Goal: Information Seeking & Learning: Learn about a topic

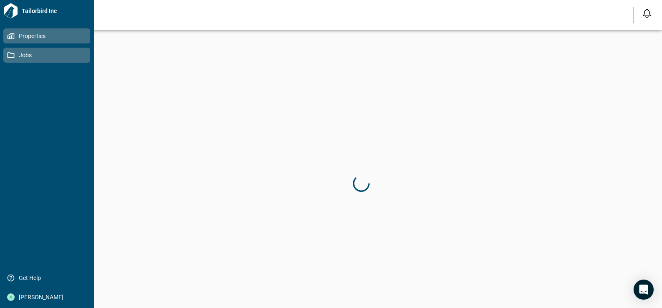
click at [11, 35] on icon at bounding box center [10, 36] width 5 height 5
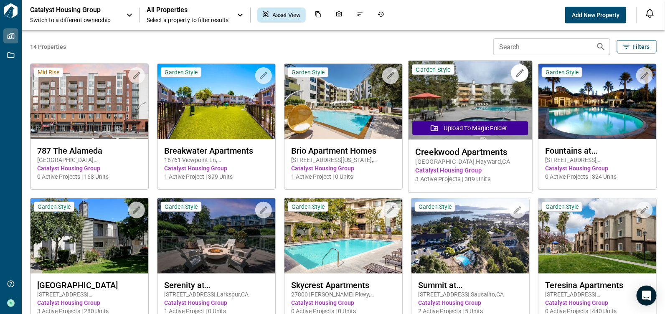
click at [449, 149] on span "Creekwood Apartments" at bounding box center [470, 152] width 110 height 10
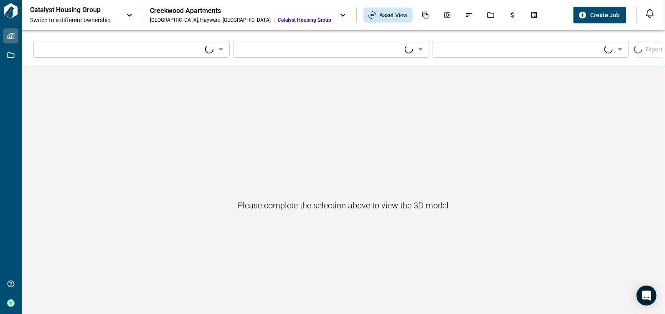
type input "****"
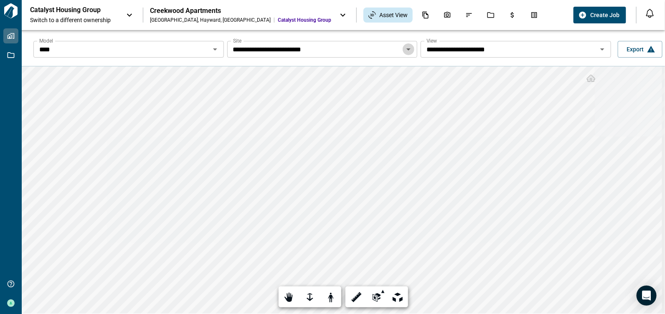
click at [408, 48] on icon "Open" at bounding box center [408, 49] width 4 height 2
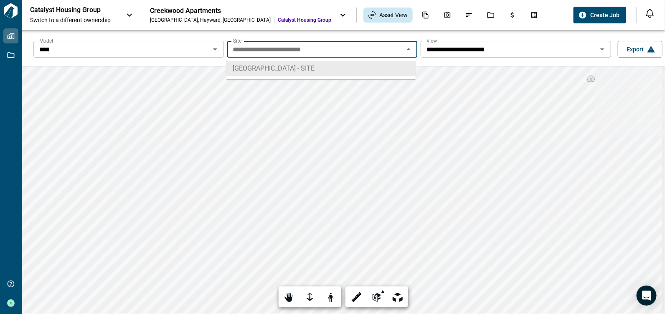
click at [408, 48] on icon "Close" at bounding box center [408, 49] width 10 height 10
click at [211, 50] on icon "Open" at bounding box center [215, 49] width 10 height 10
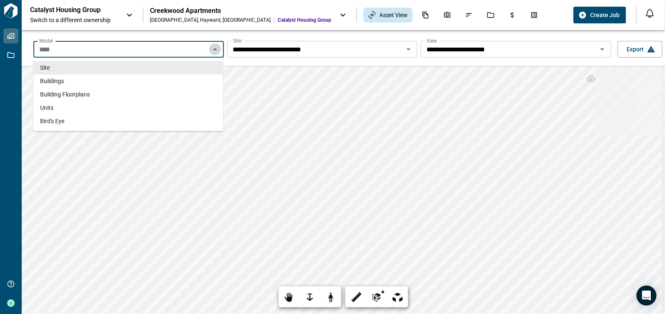
click at [218, 46] on icon "Close" at bounding box center [215, 49] width 10 height 10
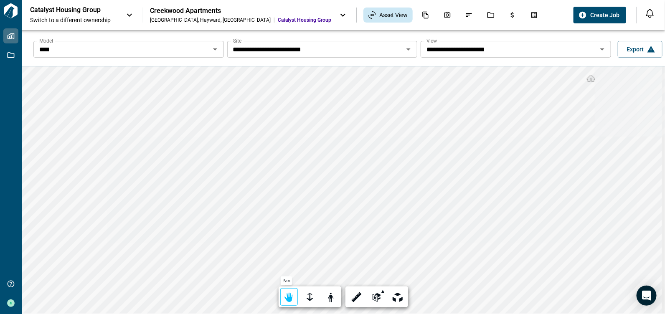
click at [284, 294] on div at bounding box center [289, 297] width 12 height 13
click at [214, 52] on icon "Open" at bounding box center [215, 49] width 10 height 10
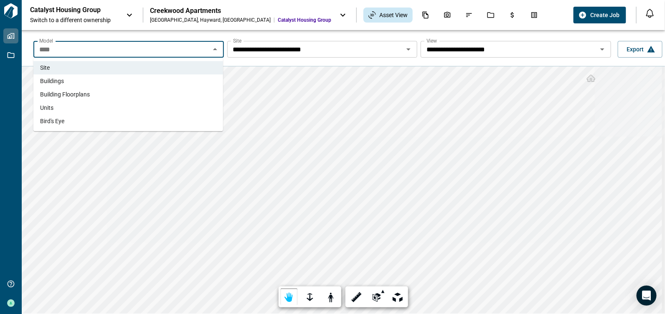
click at [104, 80] on li "Buildings" at bounding box center [128, 80] width 190 height 13
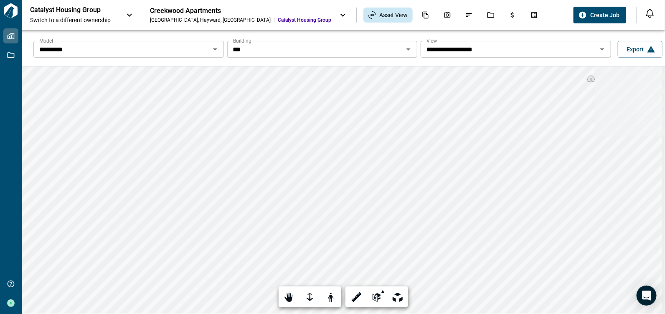
click at [137, 52] on input "*********" at bounding box center [122, 49] width 172 height 12
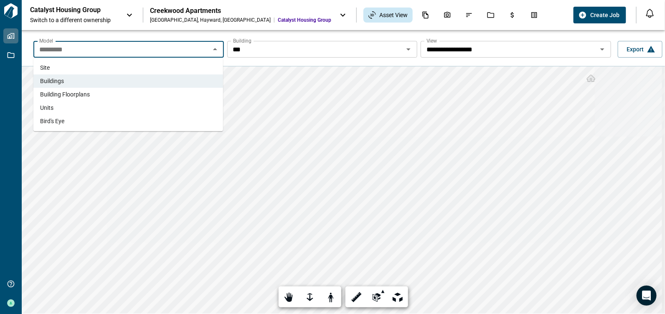
click at [100, 103] on li "Units" at bounding box center [128, 107] width 190 height 13
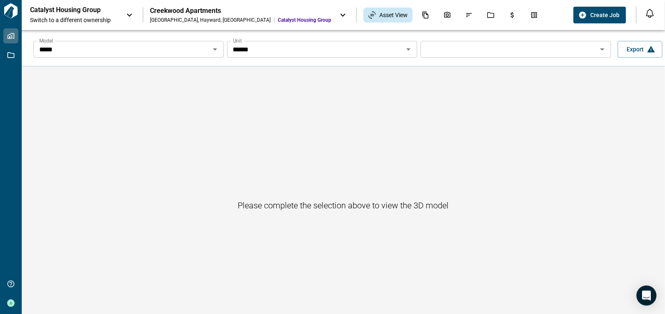
click at [213, 48] on icon "Open" at bounding box center [215, 49] width 4 height 2
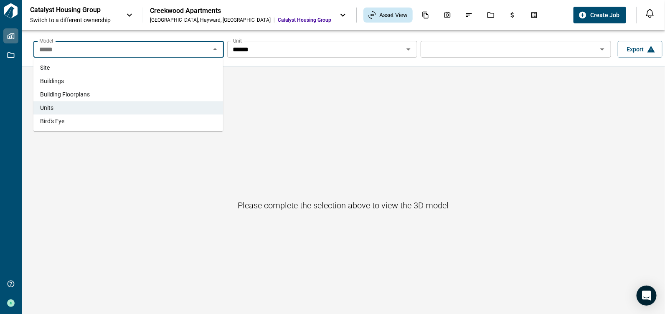
click at [111, 82] on li "Buildings" at bounding box center [128, 80] width 190 height 13
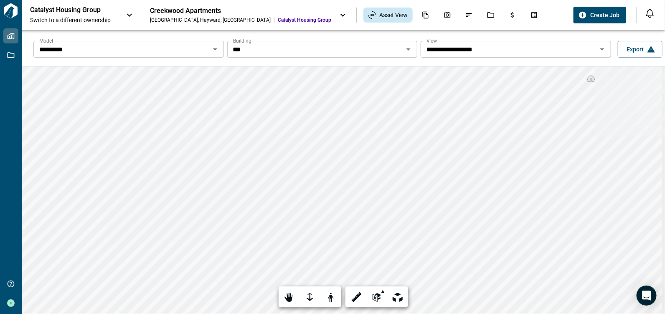
click at [215, 52] on icon "Open" at bounding box center [215, 49] width 10 height 10
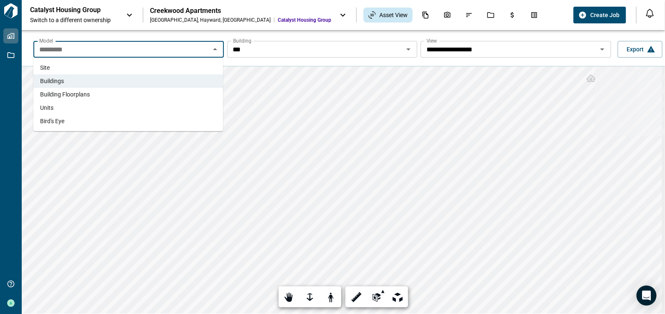
click at [142, 68] on li "Site" at bounding box center [128, 67] width 190 height 13
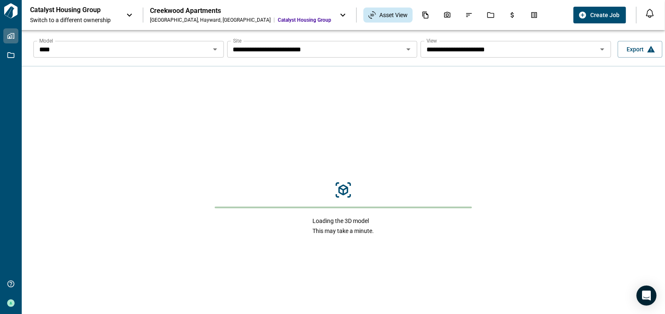
click at [602, 48] on icon "Open" at bounding box center [602, 49] width 10 height 10
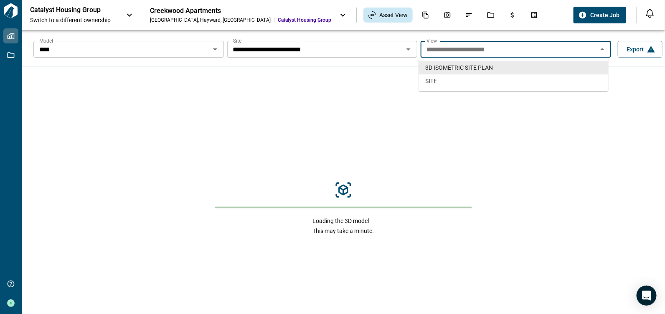
click at [602, 48] on icon "Close" at bounding box center [602, 49] width 10 height 10
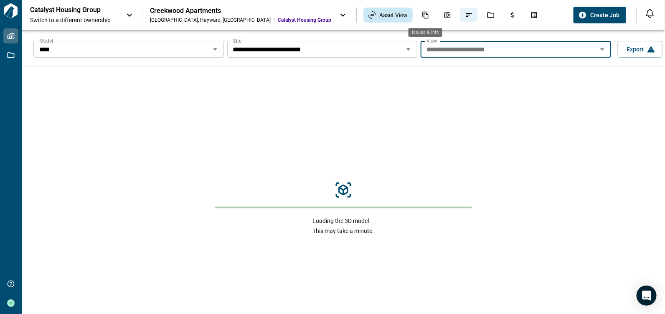
click at [465, 14] on icon "Issues & Info" at bounding box center [469, 15] width 8 height 8
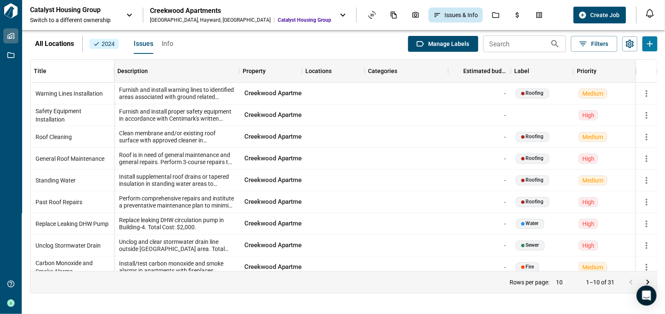
click at [59, 43] on p "All Locations" at bounding box center [54, 44] width 39 height 10
click at [58, 42] on p "All Locations" at bounding box center [54, 44] width 39 height 10
click at [539, 91] on div "Roofing" at bounding box center [532, 93] width 23 height 5
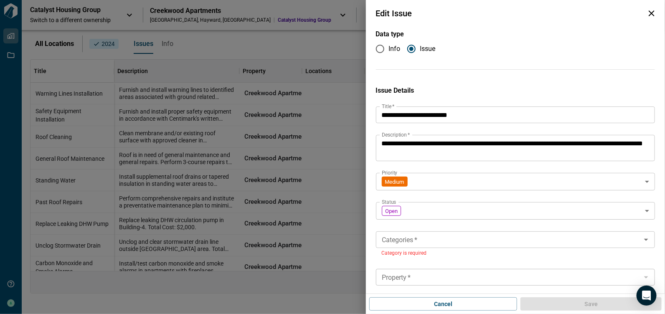
type input "**********"
click at [652, 11] on icon "button" at bounding box center [651, 13] width 10 height 10
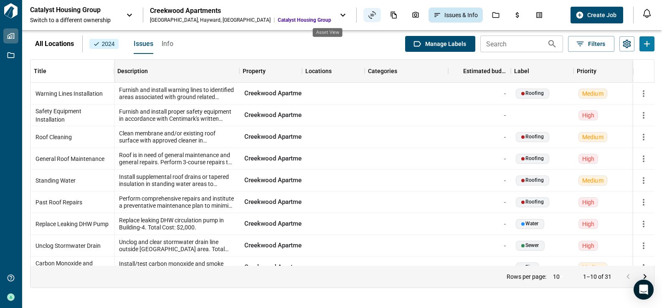
click at [368, 13] on icon "Asset View" at bounding box center [372, 15] width 8 height 8
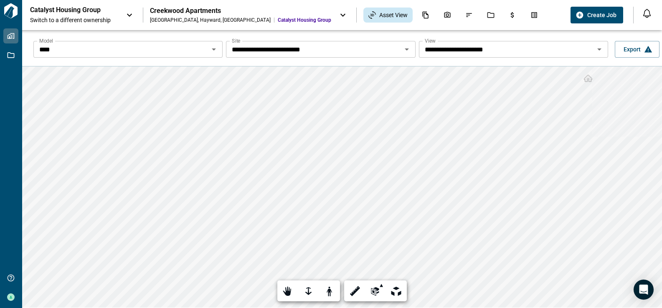
click at [596, 48] on icon "Open" at bounding box center [599, 49] width 10 height 10
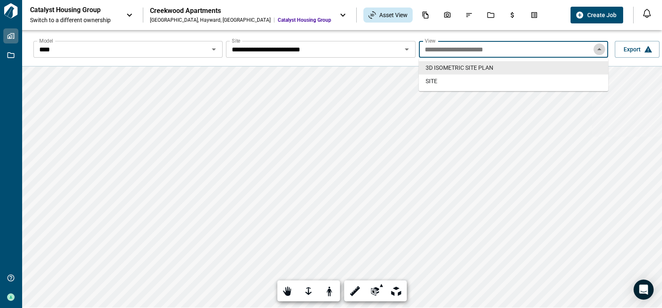
click at [596, 48] on icon "Close" at bounding box center [599, 49] width 10 height 10
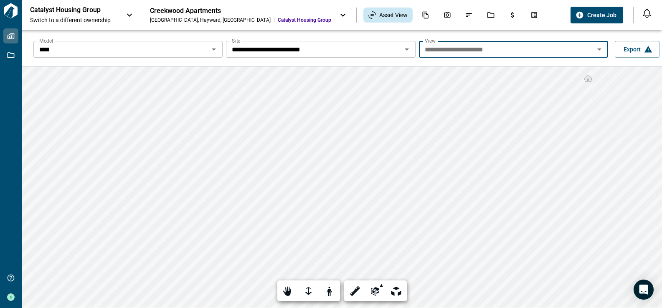
click at [405, 51] on icon "Open" at bounding box center [407, 49] width 10 height 10
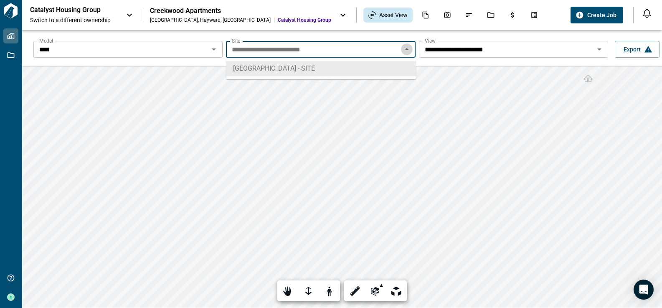
click at [406, 49] on icon "Close" at bounding box center [407, 49] width 4 height 2
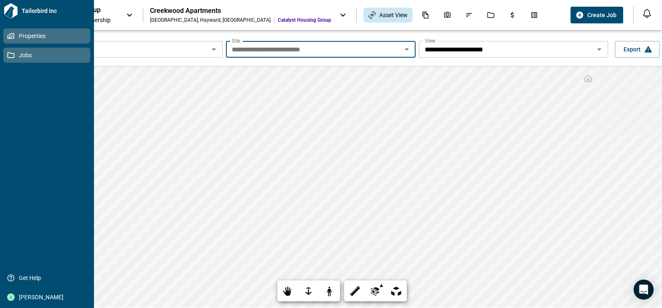
click at [5, 54] on link "Jobs" at bounding box center [46, 55] width 87 height 15
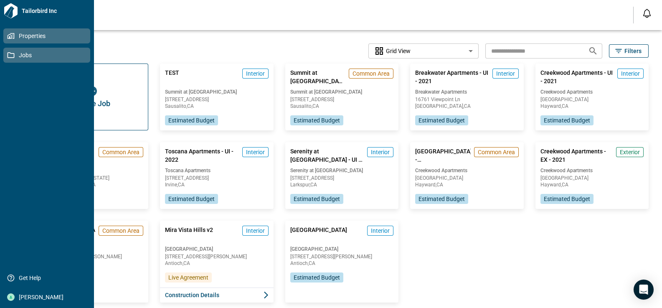
click at [23, 37] on span "Properties" at bounding box center [49, 36] width 68 height 8
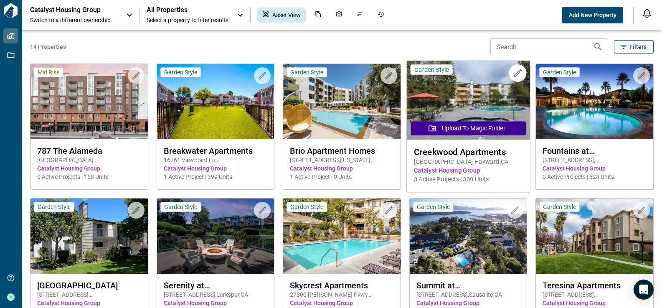
click at [456, 153] on span "Creekwood Apartments" at bounding box center [468, 152] width 109 height 10
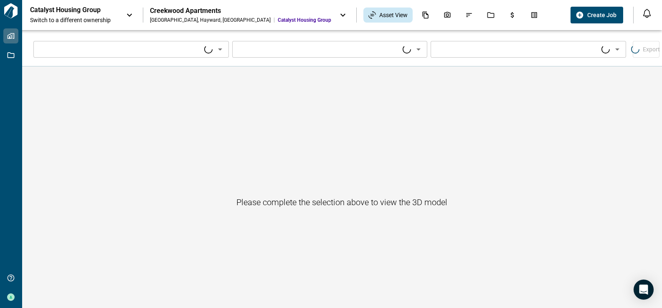
type input "****"
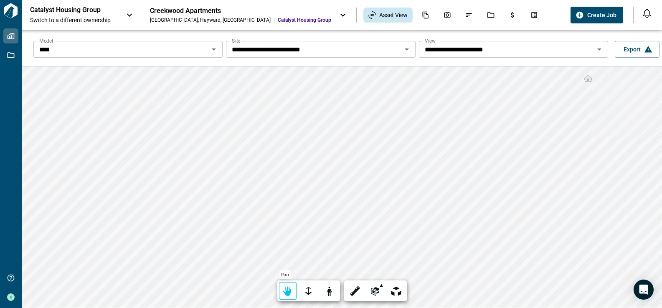
drag, startPoint x: 284, startPoint y: 295, endPoint x: 283, endPoint y: 291, distance: 4.3
click at [284, 293] on div at bounding box center [288, 291] width 12 height 13
click at [286, 297] on div at bounding box center [288, 291] width 12 height 13
click at [291, 295] on div at bounding box center [288, 291] width 12 height 13
click at [443, 12] on icon "Photos" at bounding box center [447, 15] width 8 height 8
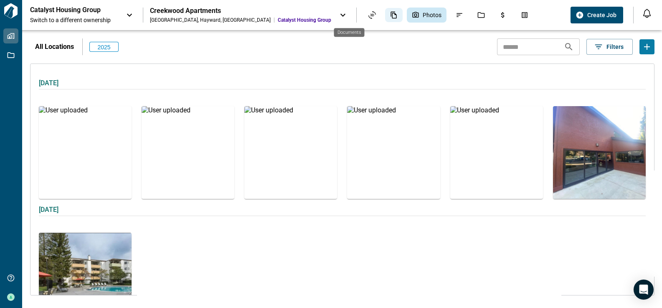
click at [390, 14] on icon "Documents" at bounding box center [394, 15] width 8 height 8
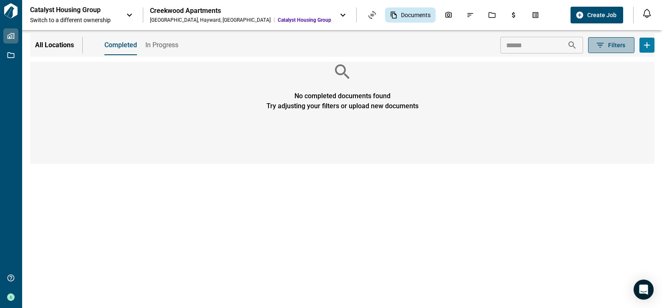
click at [620, 45] on span "Filters" at bounding box center [616, 45] width 17 height 8
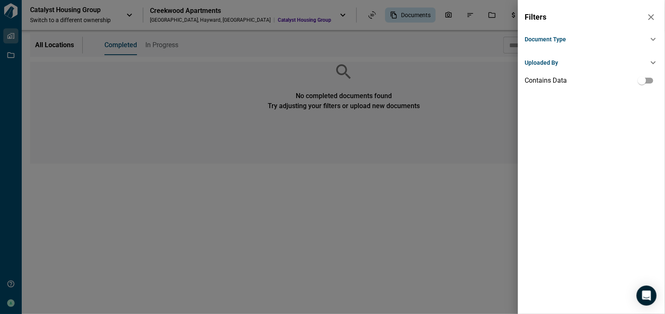
click at [328, 13] on div at bounding box center [332, 157] width 665 height 314
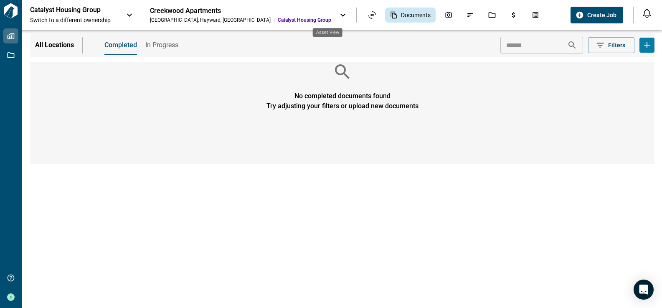
click at [368, 13] on icon "Asset View" at bounding box center [372, 15] width 8 height 8
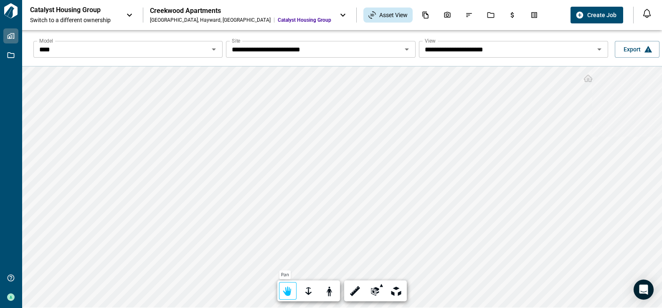
click at [287, 293] on div at bounding box center [288, 291] width 12 height 13
click at [354, 298] on div at bounding box center [355, 291] width 12 height 13
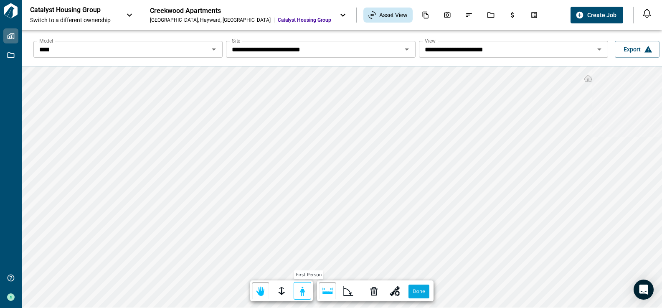
click at [305, 298] on div at bounding box center [302, 291] width 12 height 13
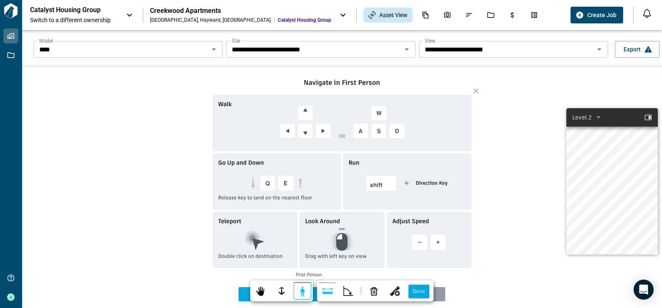
scroll to position [6, 0]
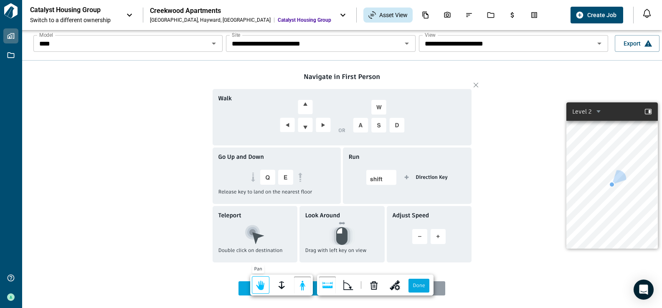
click at [257, 292] on div at bounding box center [261, 285] width 12 height 13
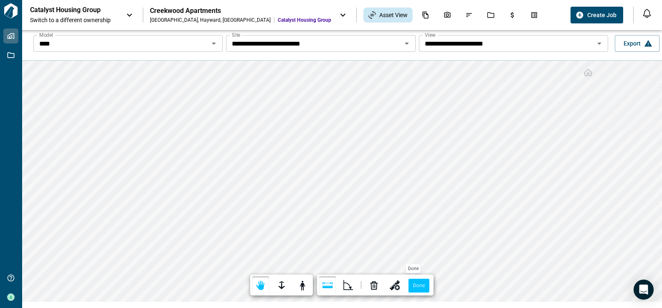
click at [421, 288] on label "Done" at bounding box center [418, 286] width 20 height 14
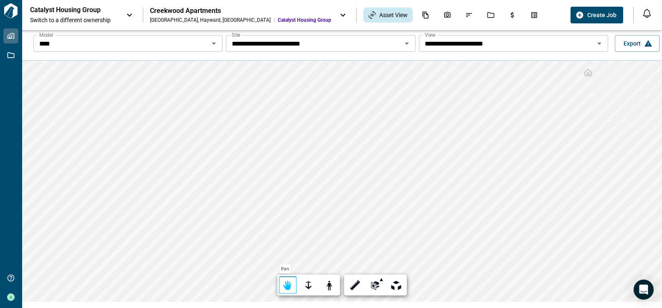
click at [286, 289] on div at bounding box center [288, 285] width 12 height 13
click at [289, 286] on div at bounding box center [288, 285] width 12 height 13
click at [283, 289] on div at bounding box center [288, 285] width 12 height 13
drag, startPoint x: 289, startPoint y: 291, endPoint x: 291, endPoint y: 281, distance: 10.0
click at [289, 291] on div at bounding box center [288, 285] width 12 height 13
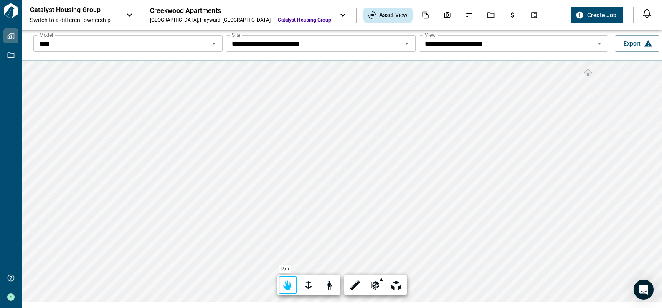
click at [289, 290] on div at bounding box center [288, 285] width 12 height 13
click at [338, 15] on icon at bounding box center [343, 15] width 10 height 10
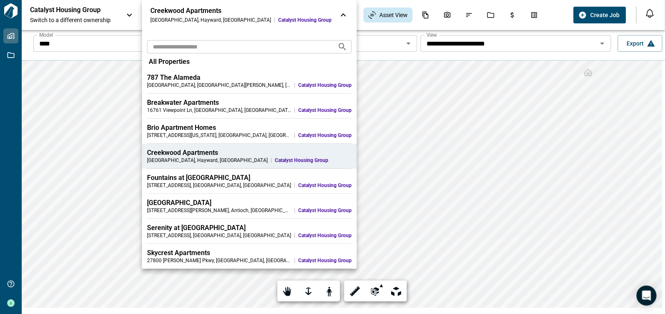
click at [341, 15] on icon at bounding box center [343, 14] width 5 height 3
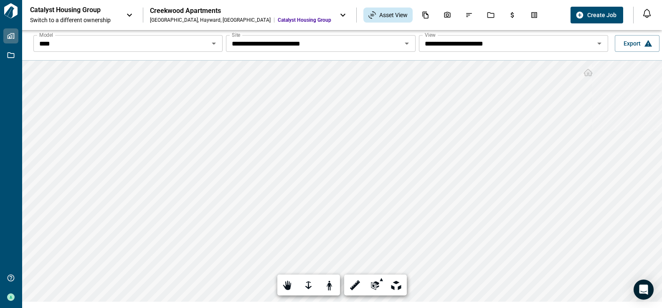
click at [129, 13] on icon at bounding box center [129, 15] width 10 height 10
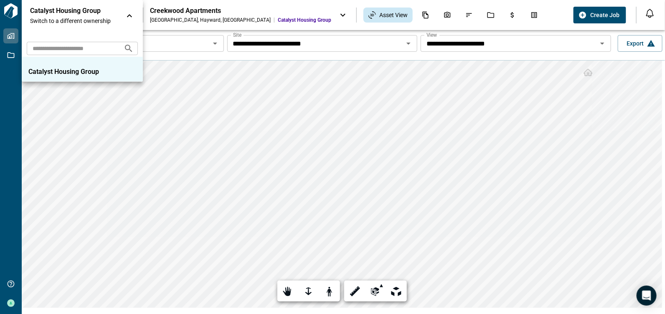
click at [129, 13] on icon at bounding box center [129, 16] width 10 height 10
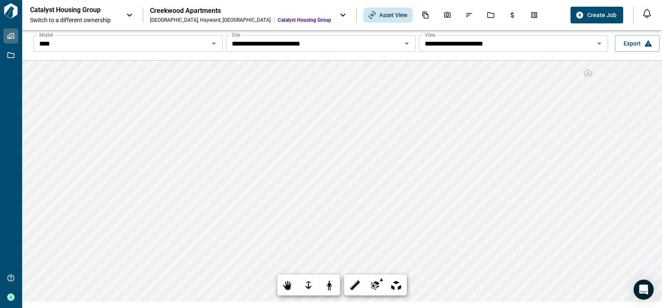
click at [201, 40] on input "****" at bounding box center [121, 44] width 170 height 12
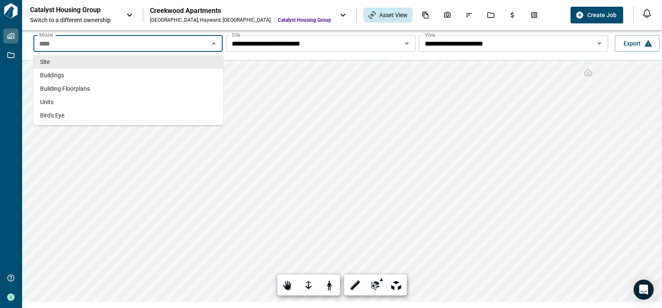
click at [405, 43] on icon "Open" at bounding box center [407, 43] width 10 height 10
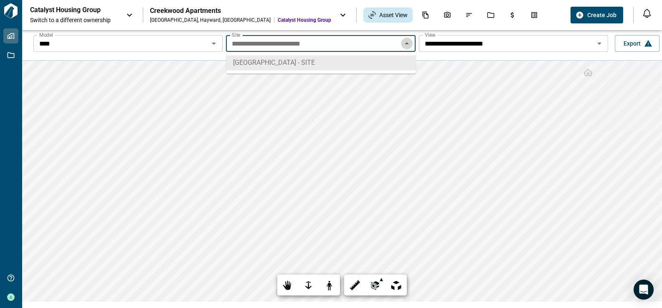
click at [406, 43] on icon "Close" at bounding box center [407, 43] width 4 height 2
click at [600, 43] on icon "Open" at bounding box center [599, 44] width 4 height 2
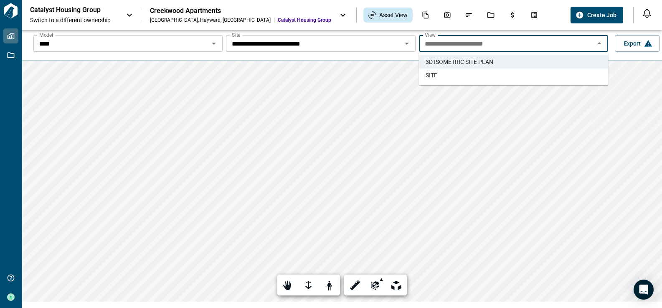
click at [562, 75] on li "SITE" at bounding box center [514, 74] width 190 height 13
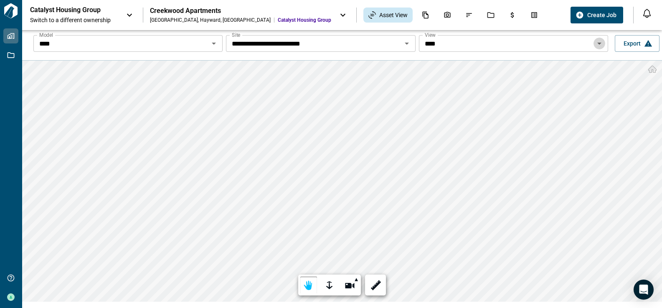
click at [597, 38] on icon "Open" at bounding box center [599, 43] width 10 height 10
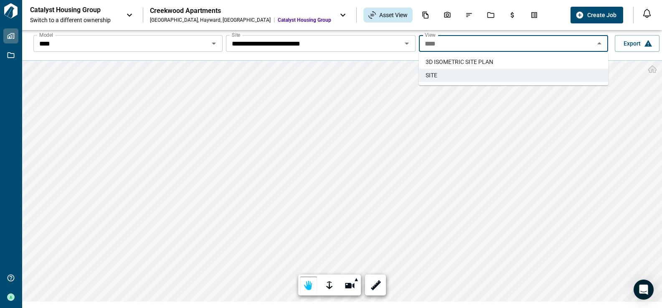
click at [516, 63] on li "3D ISOMETRIC SITE PLAN​" at bounding box center [514, 61] width 190 height 13
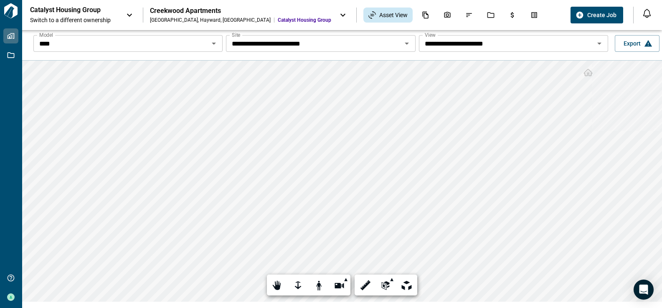
scroll to position [6, 3]
click at [530, 14] on icon "Takeoff Center" at bounding box center [534, 15] width 8 height 8
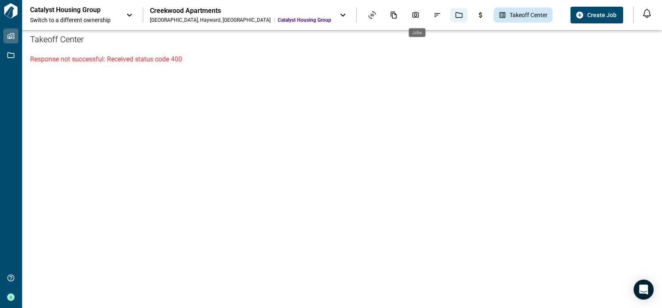
click at [456, 13] on icon "Jobs" at bounding box center [459, 15] width 7 height 6
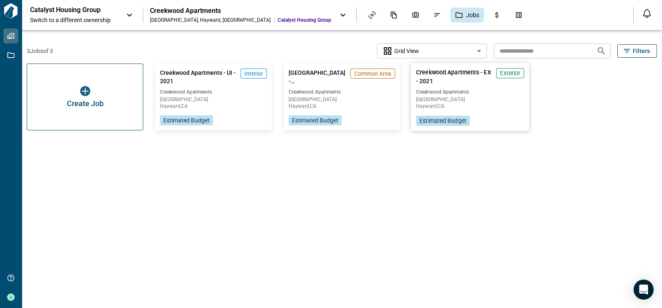
click at [458, 69] on span "Creekwood Apartments - EX - 2021" at bounding box center [454, 76] width 77 height 17
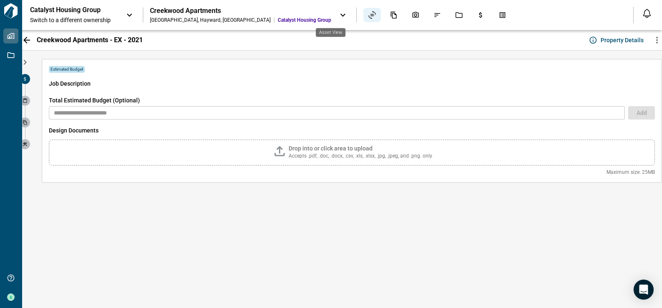
click at [368, 15] on icon "Asset View" at bounding box center [372, 15] width 8 height 8
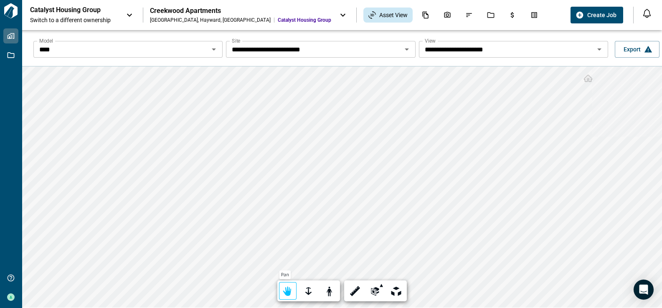
click at [284, 296] on div at bounding box center [288, 291] width 12 height 13
click at [465, 12] on icon "Issues & Info" at bounding box center [469, 15] width 8 height 8
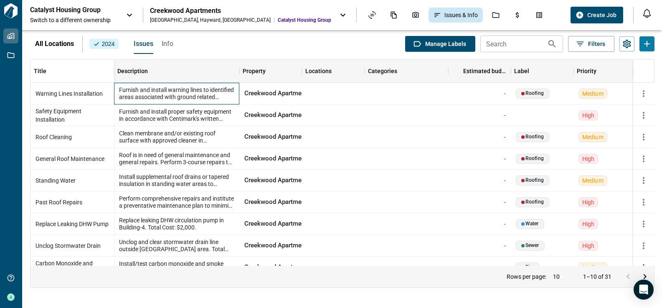
click at [172, 89] on span "Furnish and install warning lines to identified areas associated with ground re…" at bounding box center [176, 93] width 115 height 14
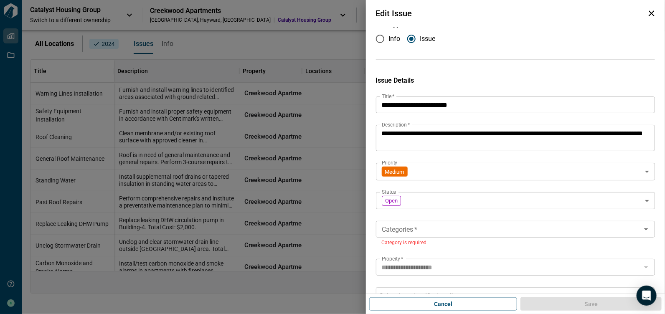
scroll to position [8, 0]
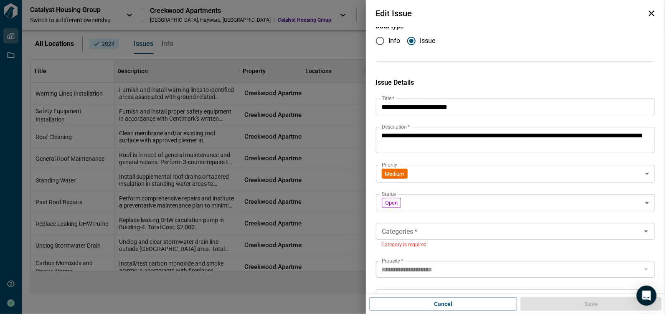
click at [649, 11] on icon "button" at bounding box center [651, 13] width 6 height 6
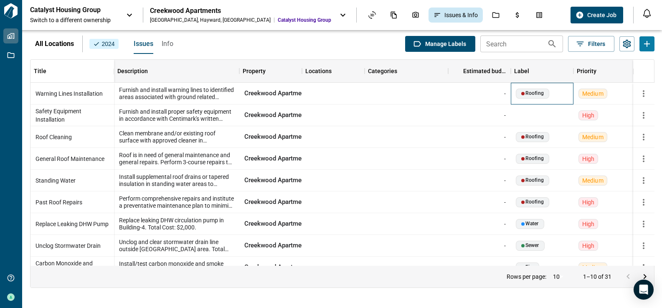
click at [540, 91] on div "Roofing" at bounding box center [532, 93] width 23 height 5
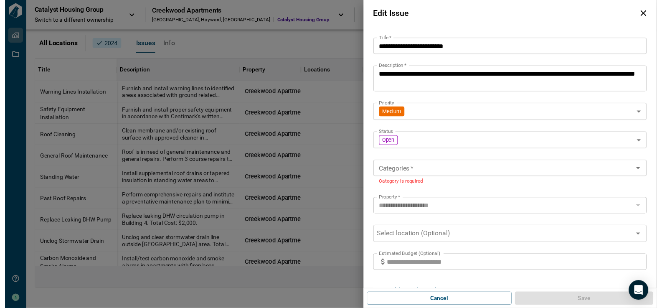
scroll to position [0, 0]
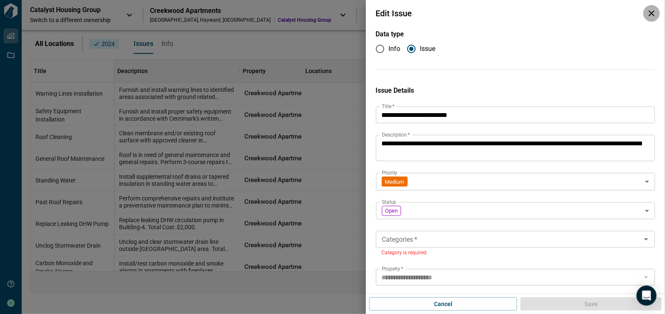
click at [651, 12] on icon "button" at bounding box center [651, 13] width 6 height 6
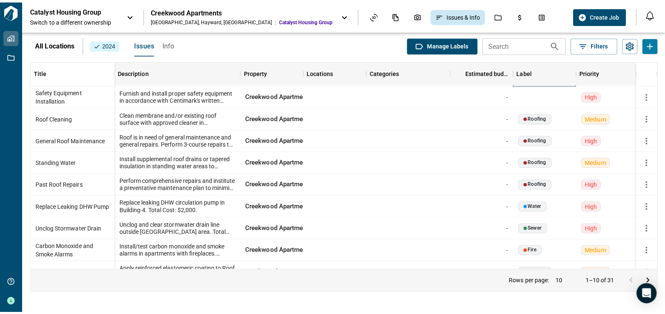
scroll to position [32, 0]
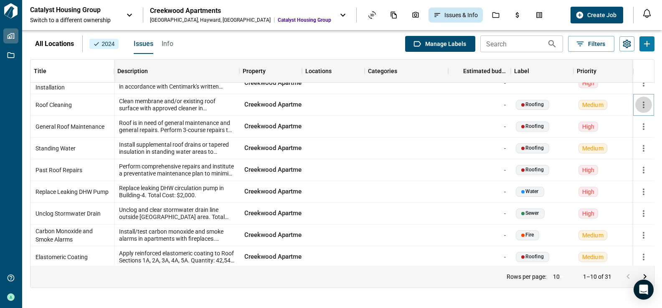
click at [645, 103] on icon "button" at bounding box center [643, 105] width 10 height 10
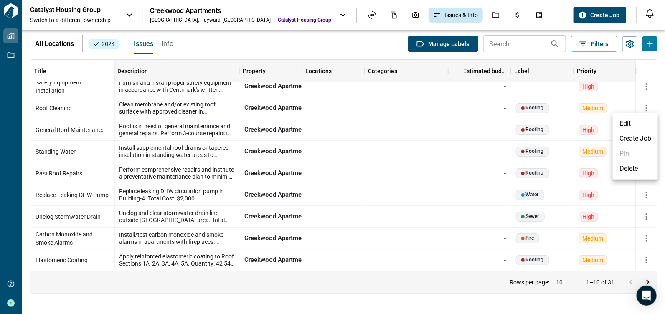
click at [59, 103] on div at bounding box center [332, 157] width 665 height 314
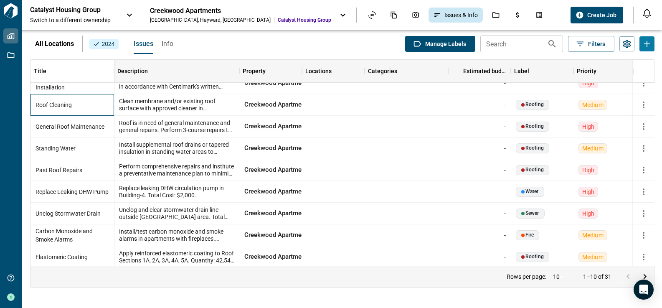
click at [59, 103] on span "Roof Cleaning" at bounding box center [53, 105] width 36 height 8
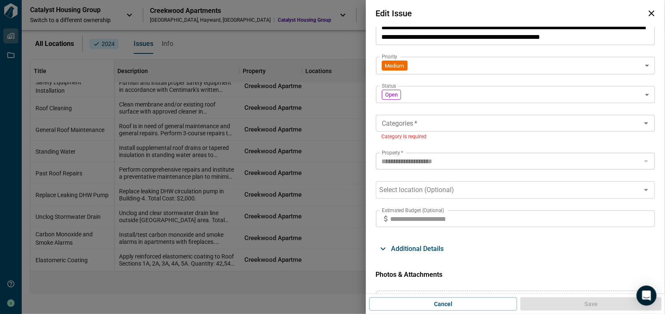
scroll to position [175, 0]
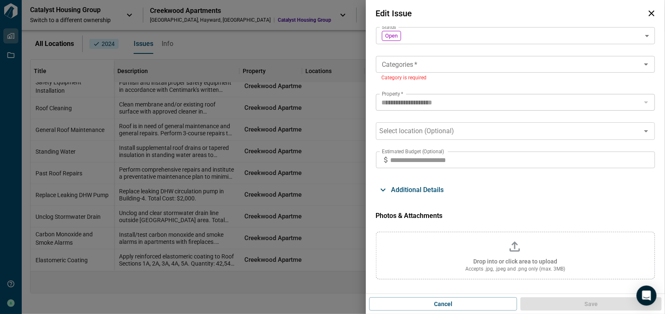
click at [402, 186] on span "Additional Details" at bounding box center [417, 190] width 53 height 8
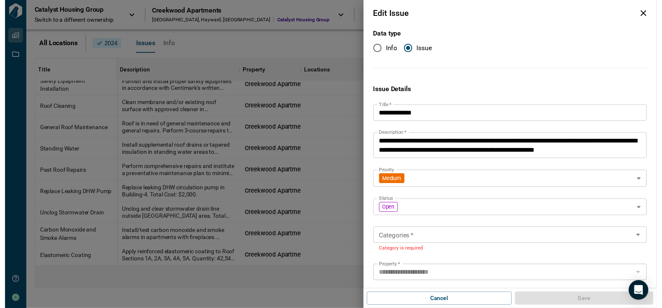
scroll to position [0, 0]
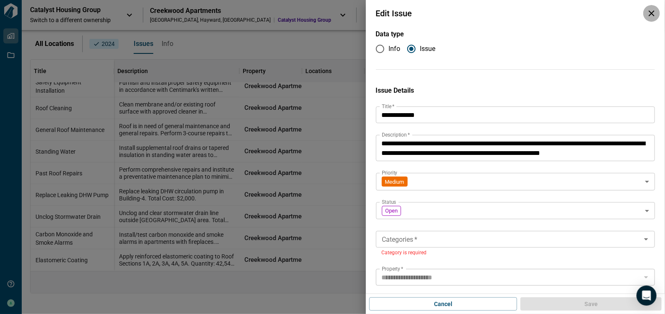
click at [649, 13] on icon "button" at bounding box center [651, 13] width 10 height 10
